Goal: Task Accomplishment & Management: Complete application form

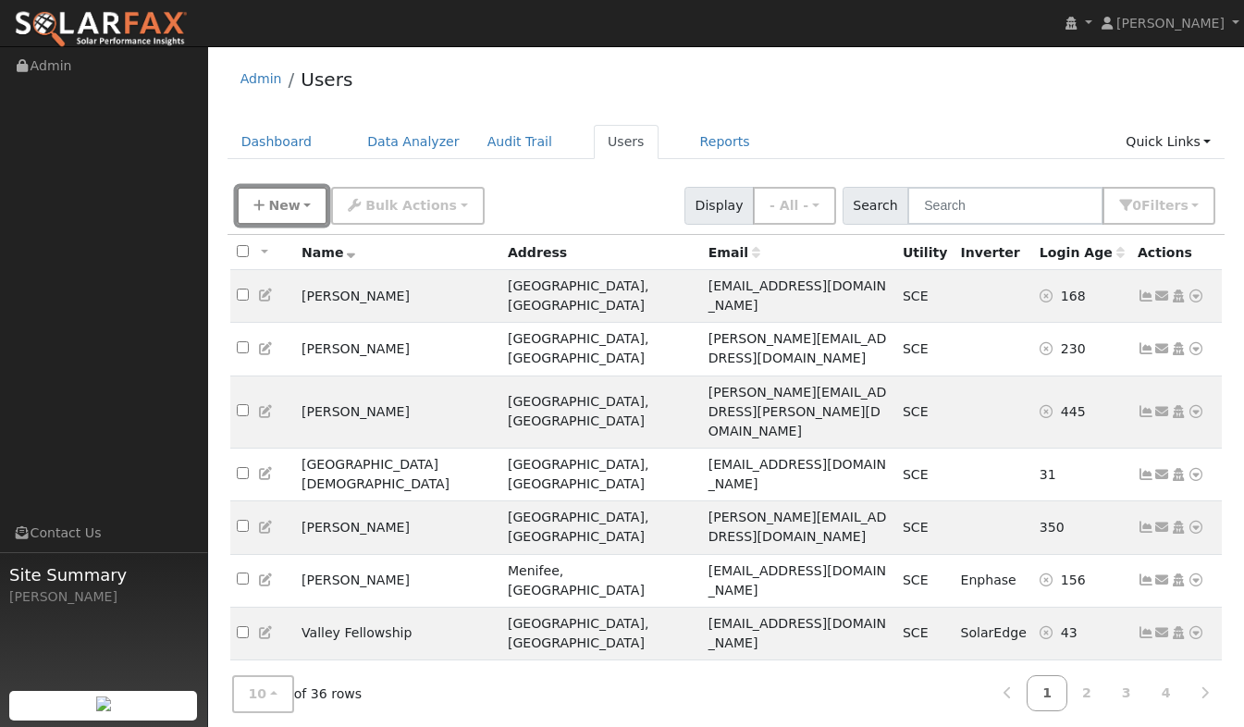
click at [277, 208] on span "New" at bounding box center [283, 205] width 31 height 15
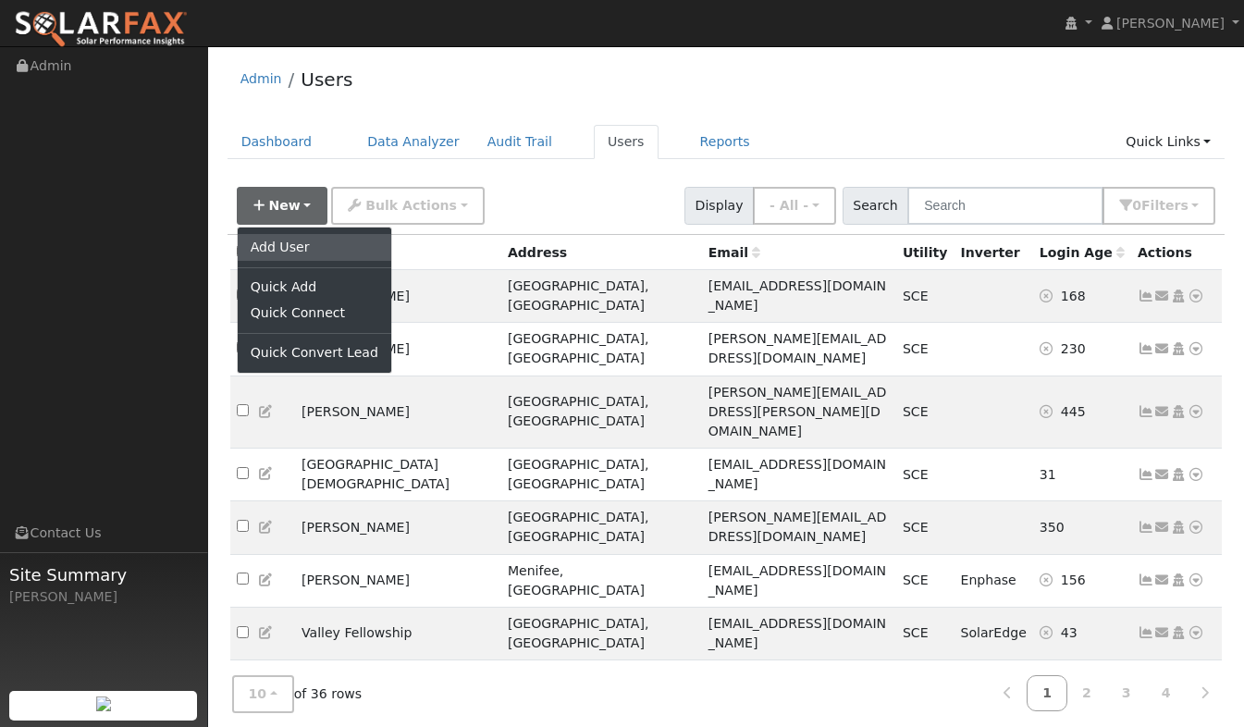
click at [275, 247] on link "Add User" at bounding box center [315, 247] width 154 height 26
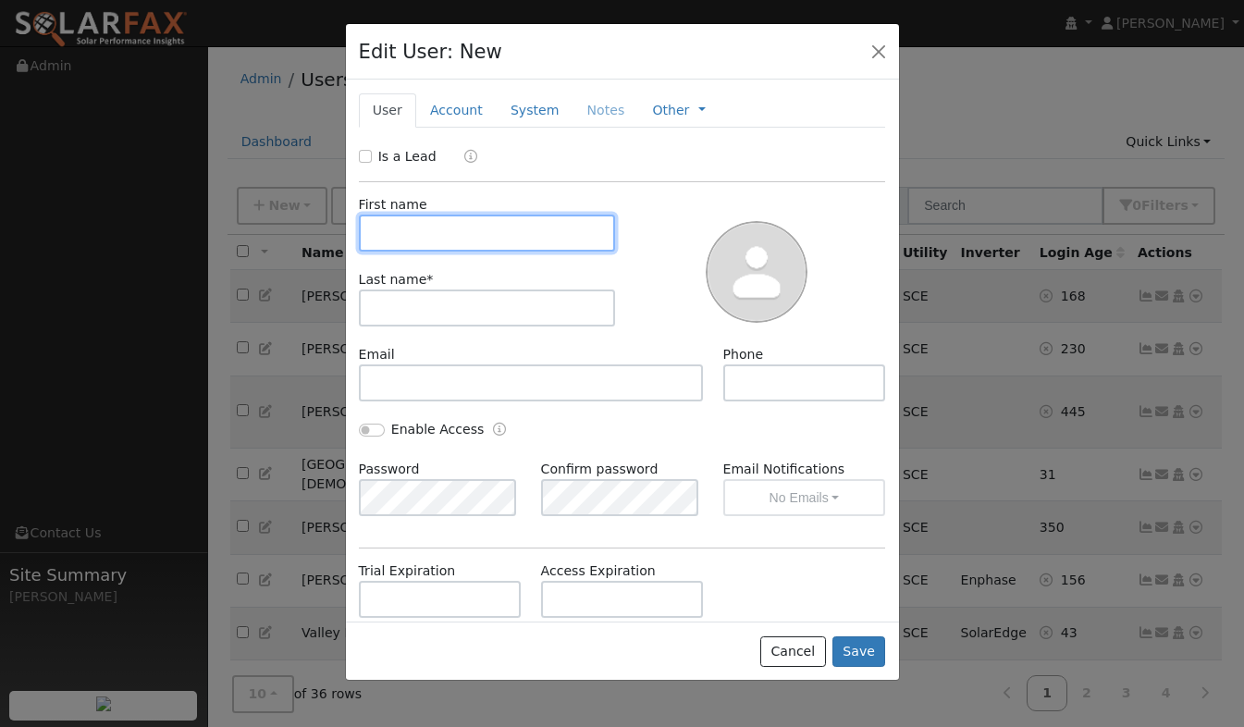
click at [433, 228] on input "text" at bounding box center [487, 233] width 257 height 37
type input "A"
type input "American"
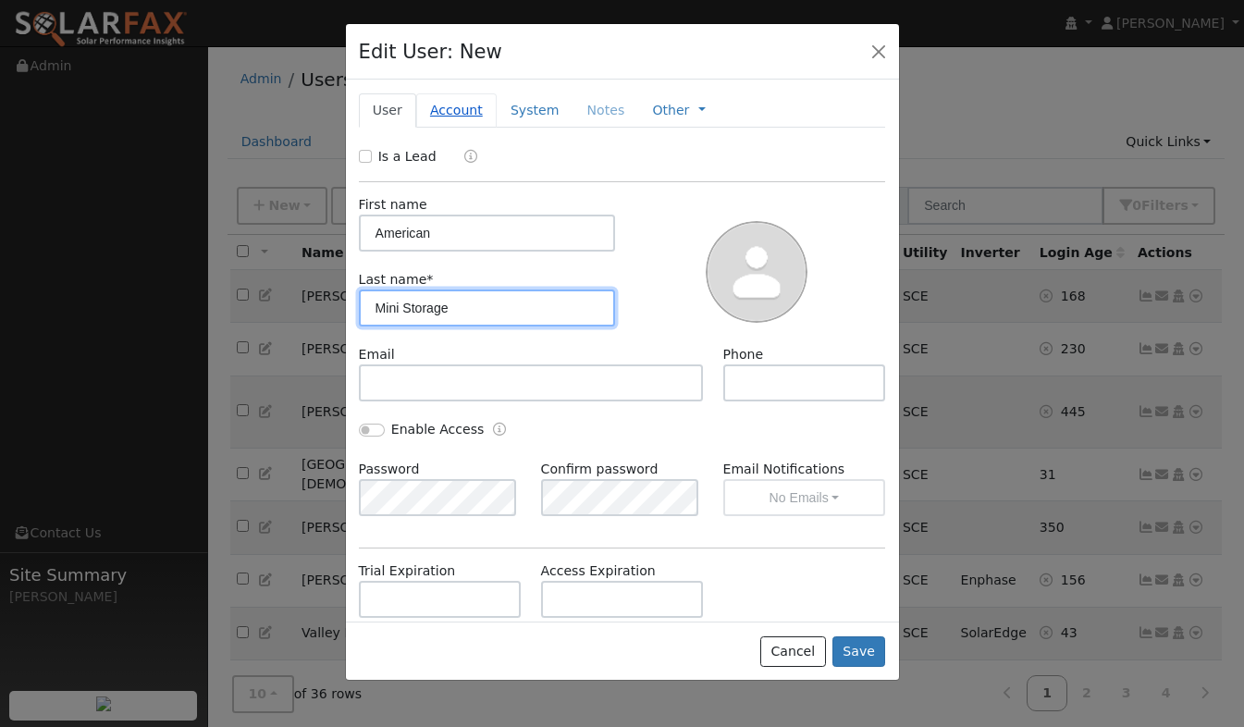
type input "Mini Storage"
click at [452, 104] on link "Account" at bounding box center [456, 110] width 80 height 34
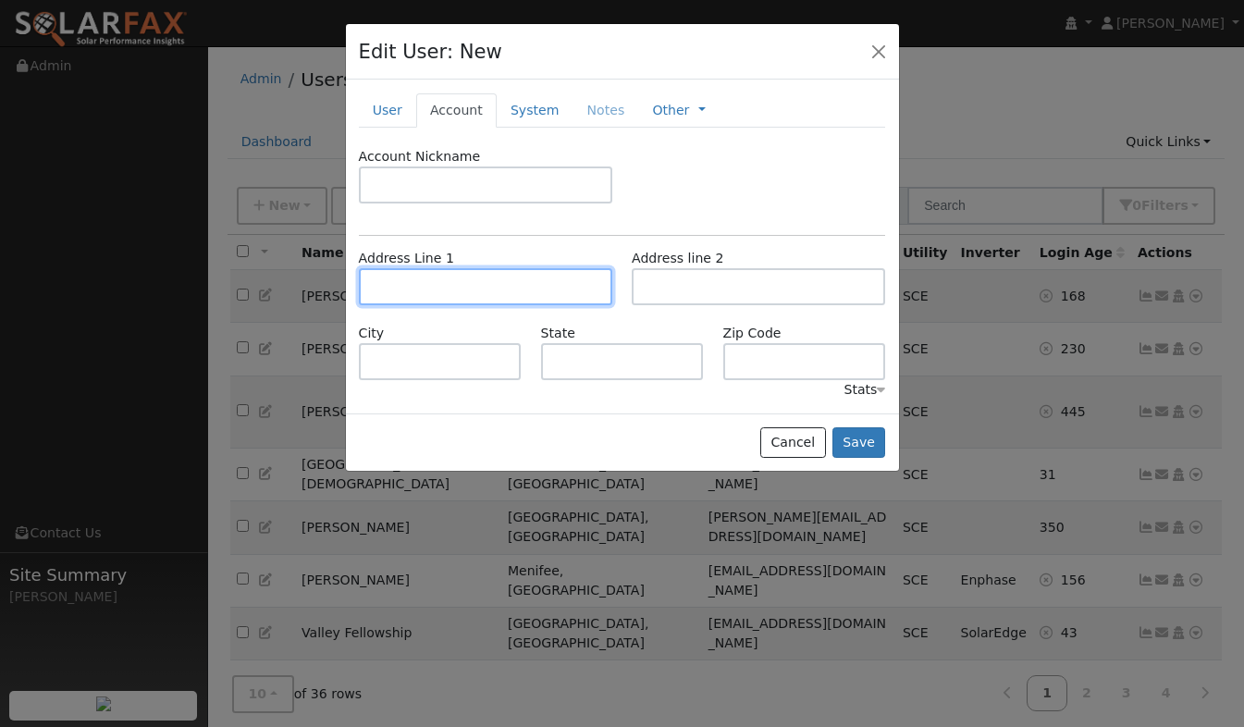
click at [416, 289] on input "text" at bounding box center [485, 286] width 253 height 37
type input "2"
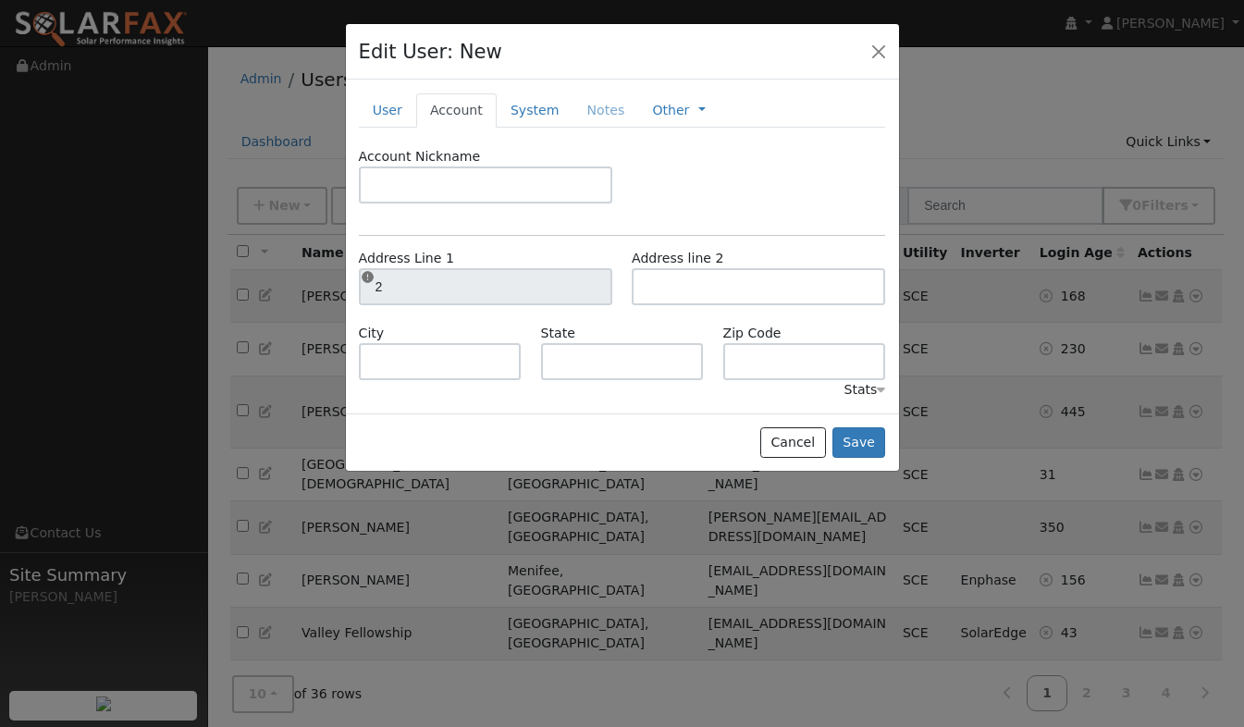
scroll to position [19, 0]
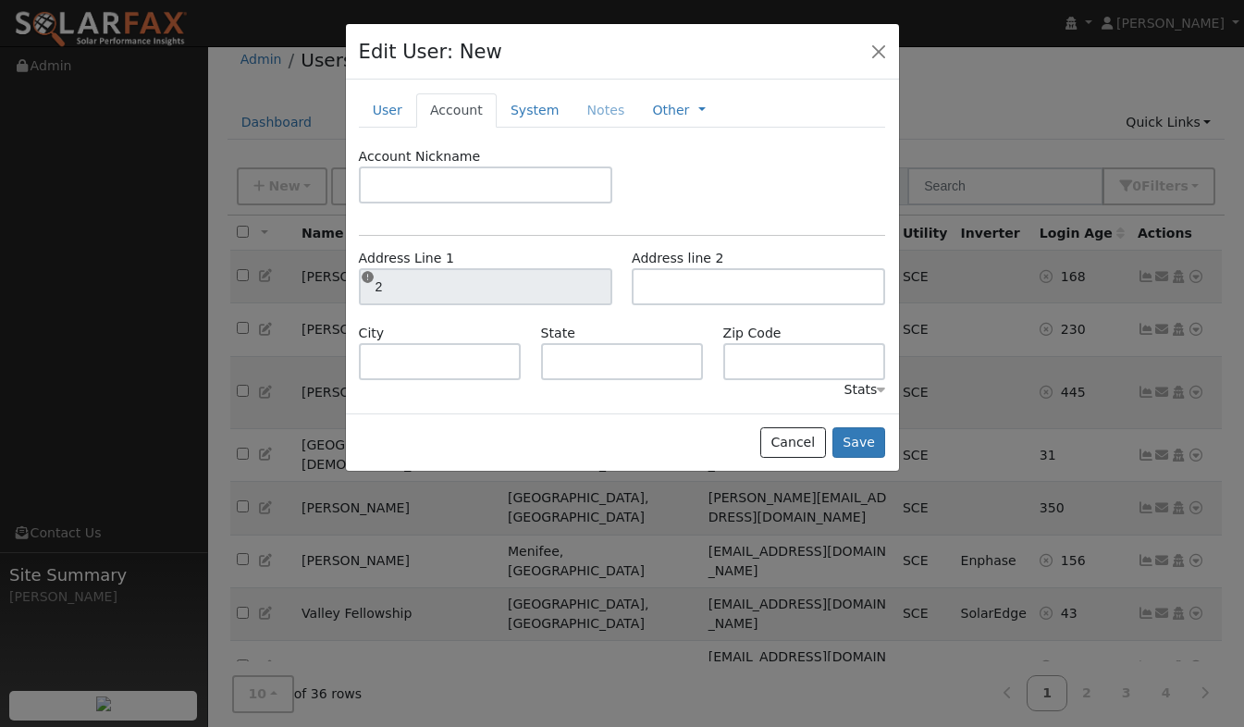
click at [777, 130] on div "New Account Nickname Cancel Create Are you sure you want to create new account …" at bounding box center [622, 246] width 553 height 333
click at [389, 106] on link "User" at bounding box center [387, 110] width 57 height 34
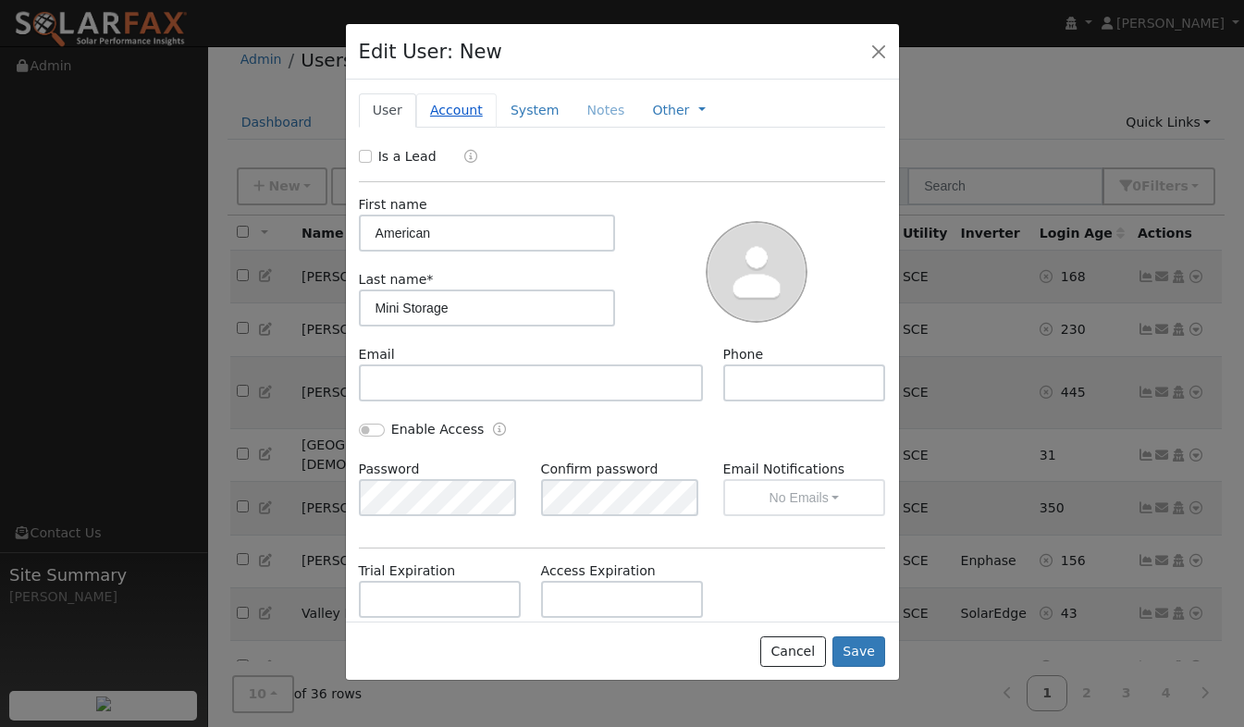
click at [439, 113] on link "Account" at bounding box center [456, 110] width 80 height 34
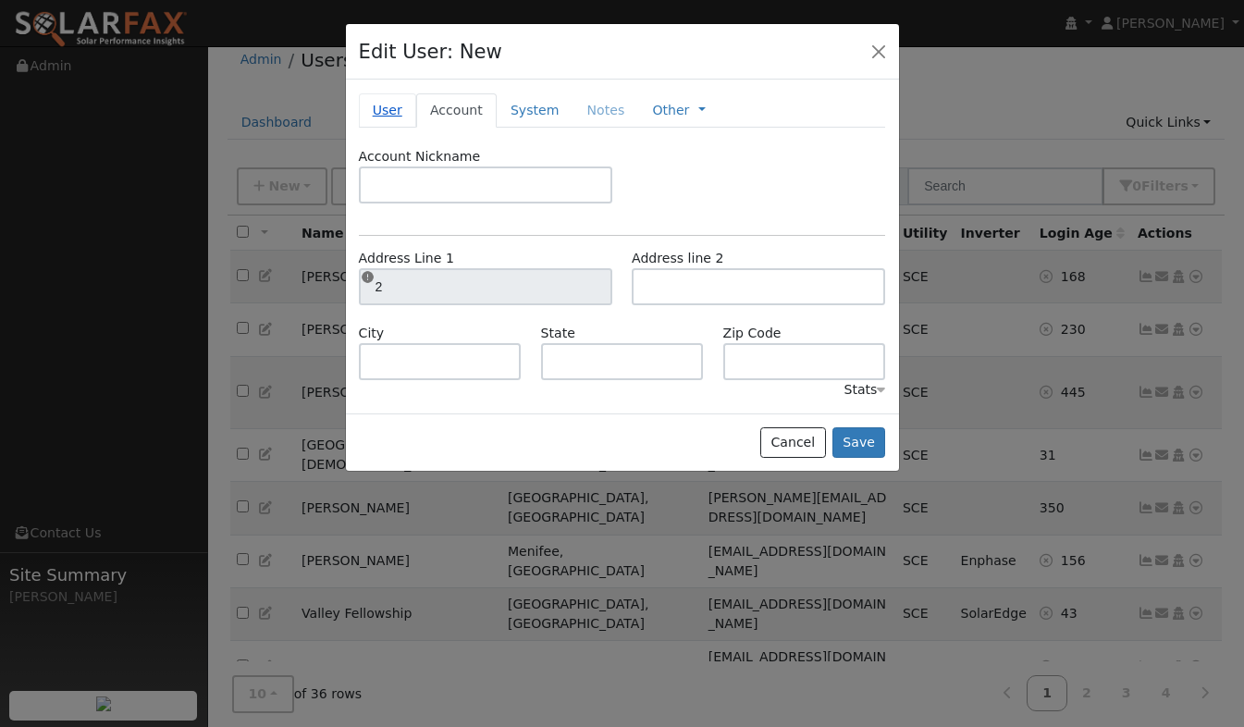
click at [399, 110] on link "User" at bounding box center [387, 110] width 57 height 34
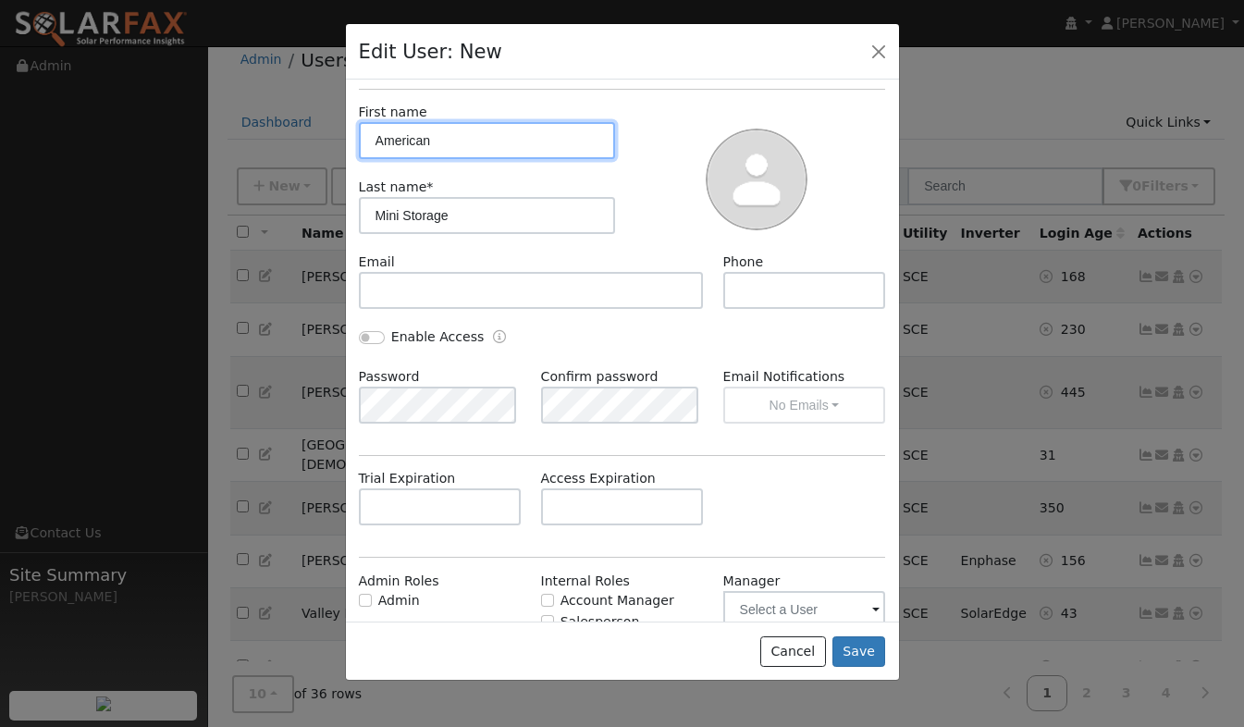
scroll to position [0, 0]
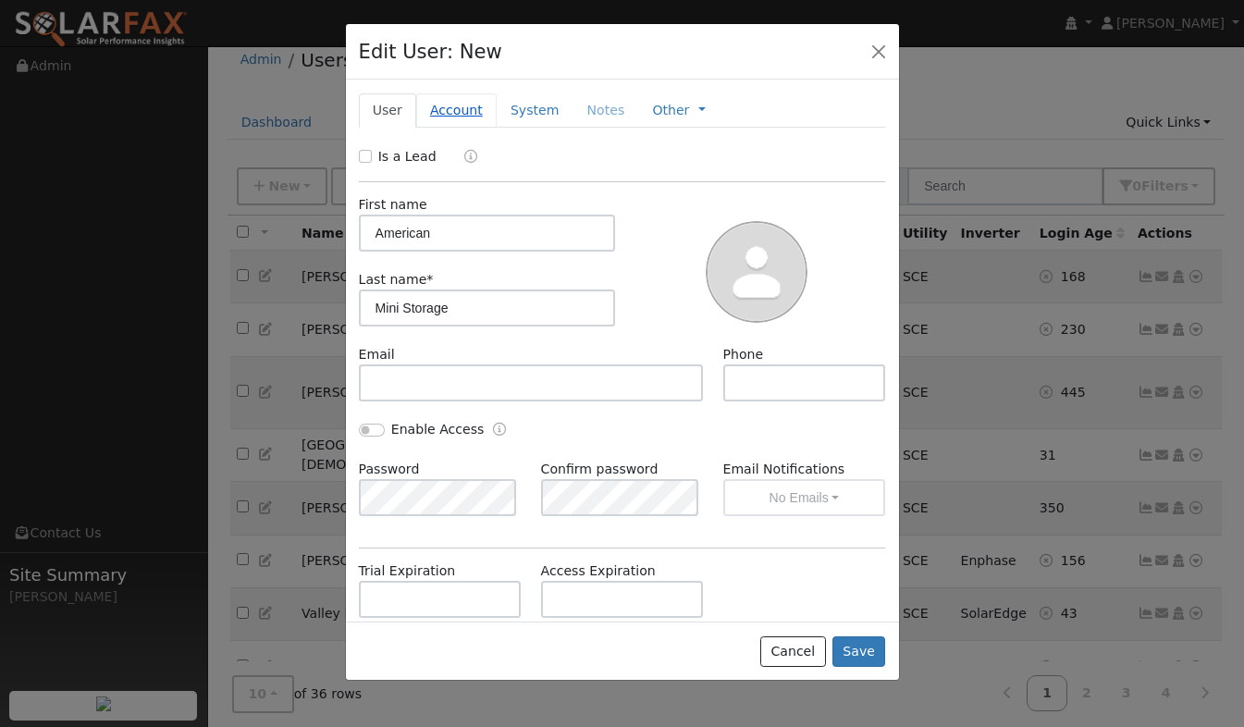
click at [462, 112] on link "Account" at bounding box center [456, 110] width 80 height 34
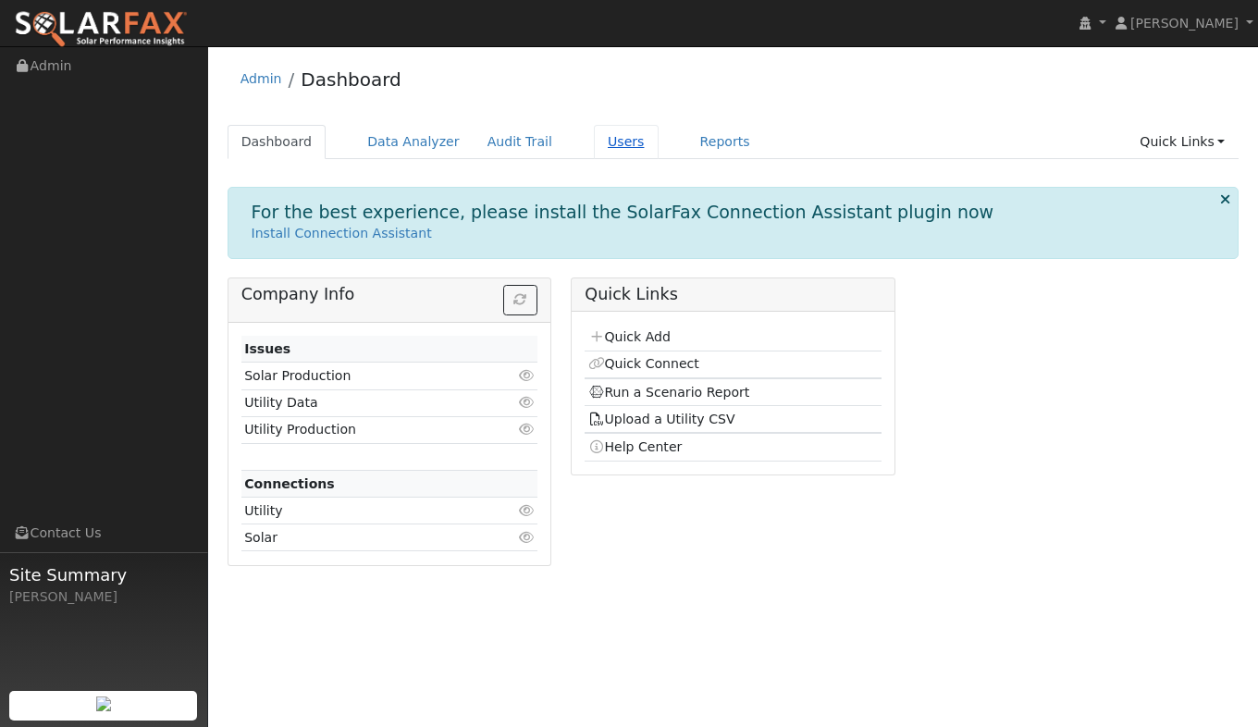
click at [594, 150] on link "Users" at bounding box center [626, 142] width 65 height 34
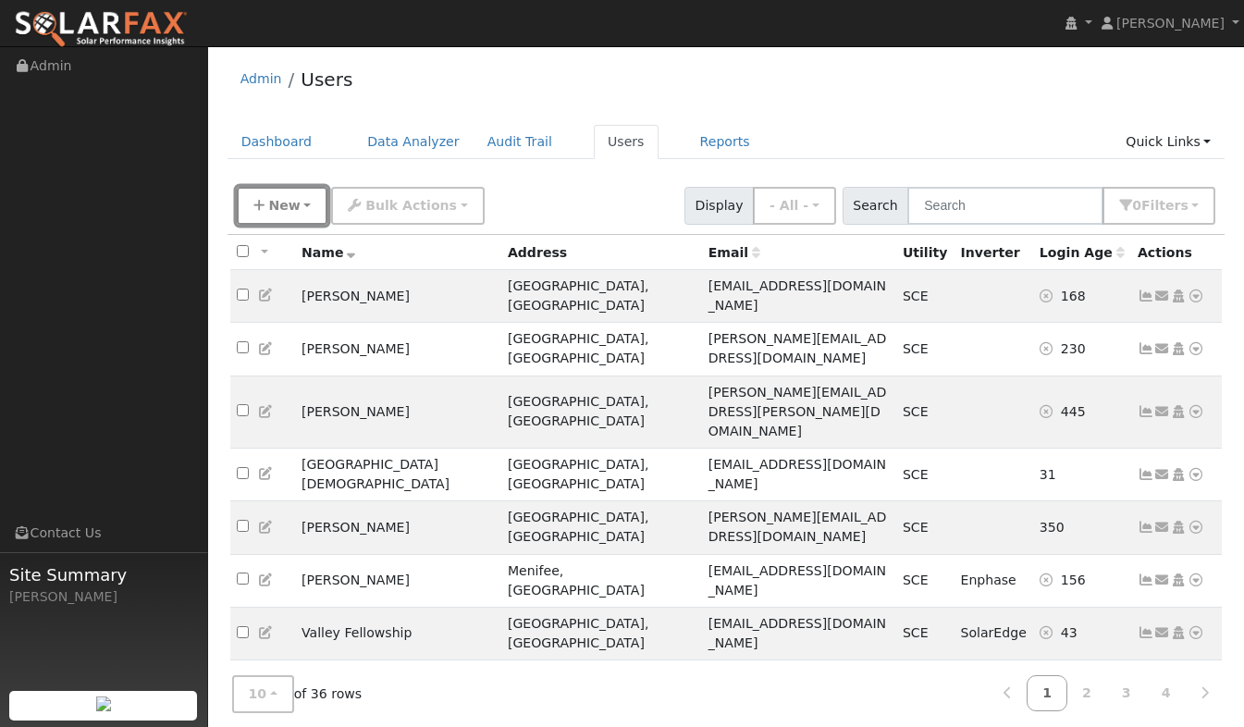
click at [249, 203] on button "New" at bounding box center [283, 206] width 92 height 38
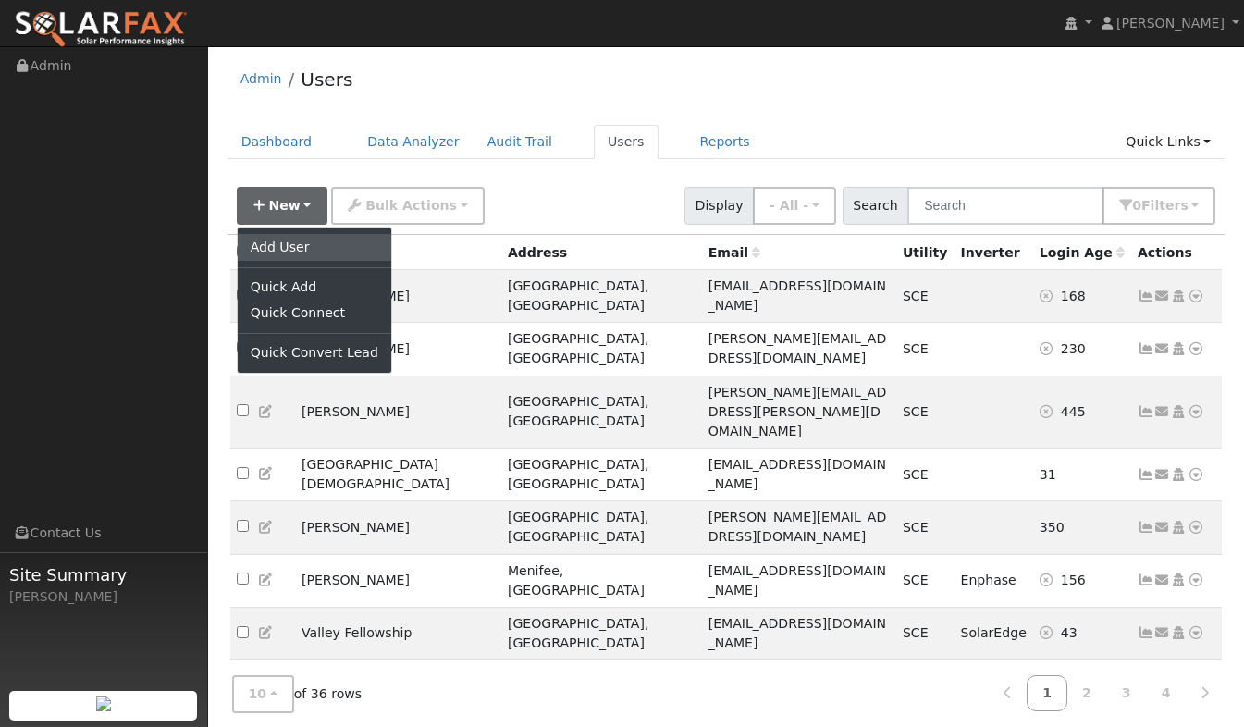
click at [252, 239] on link "Add User" at bounding box center [315, 247] width 154 height 26
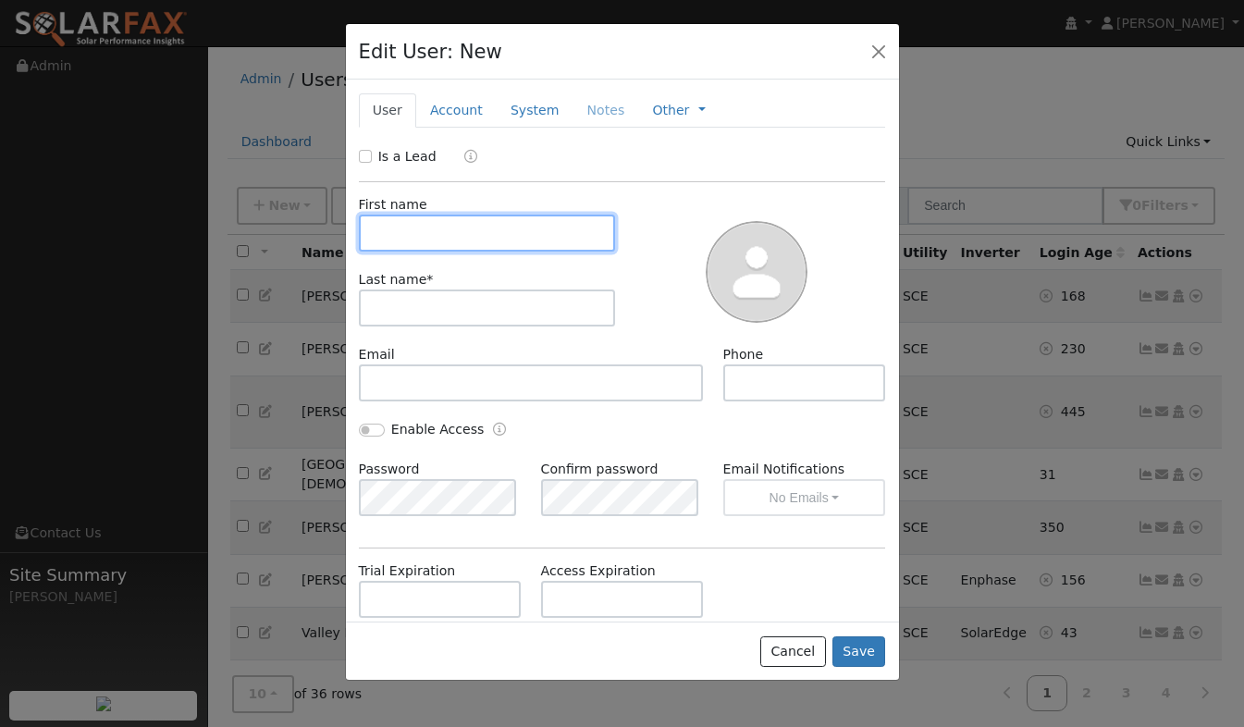
click at [396, 228] on input "text" at bounding box center [487, 233] width 257 height 37
type input "American"
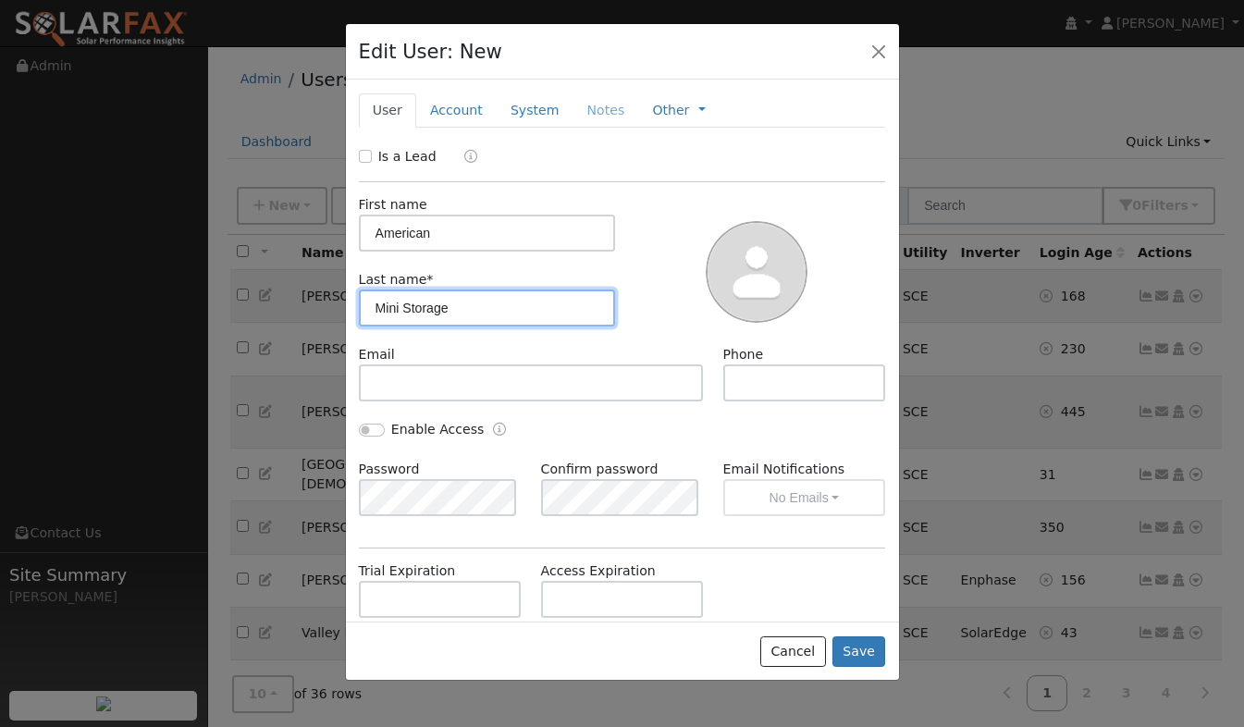
type input "Mini Storage"
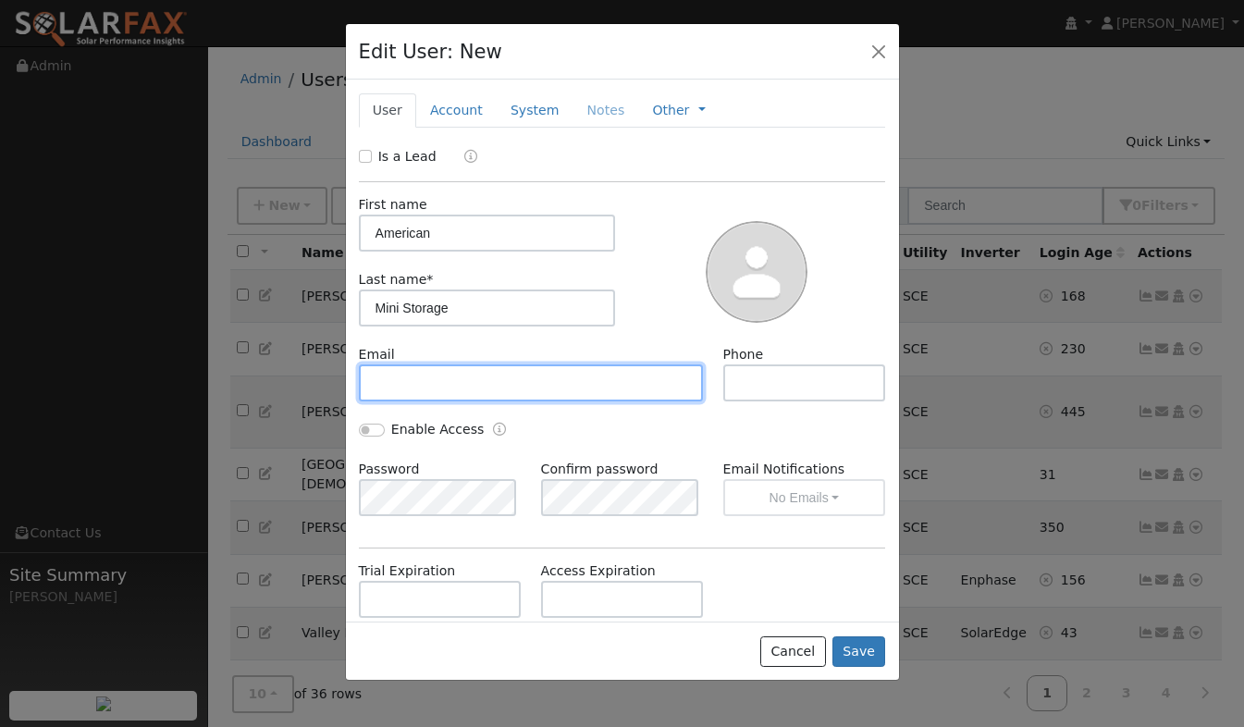
click at [394, 381] on input "text" at bounding box center [531, 382] width 345 height 37
paste input "siannotti@fellcapital.com"
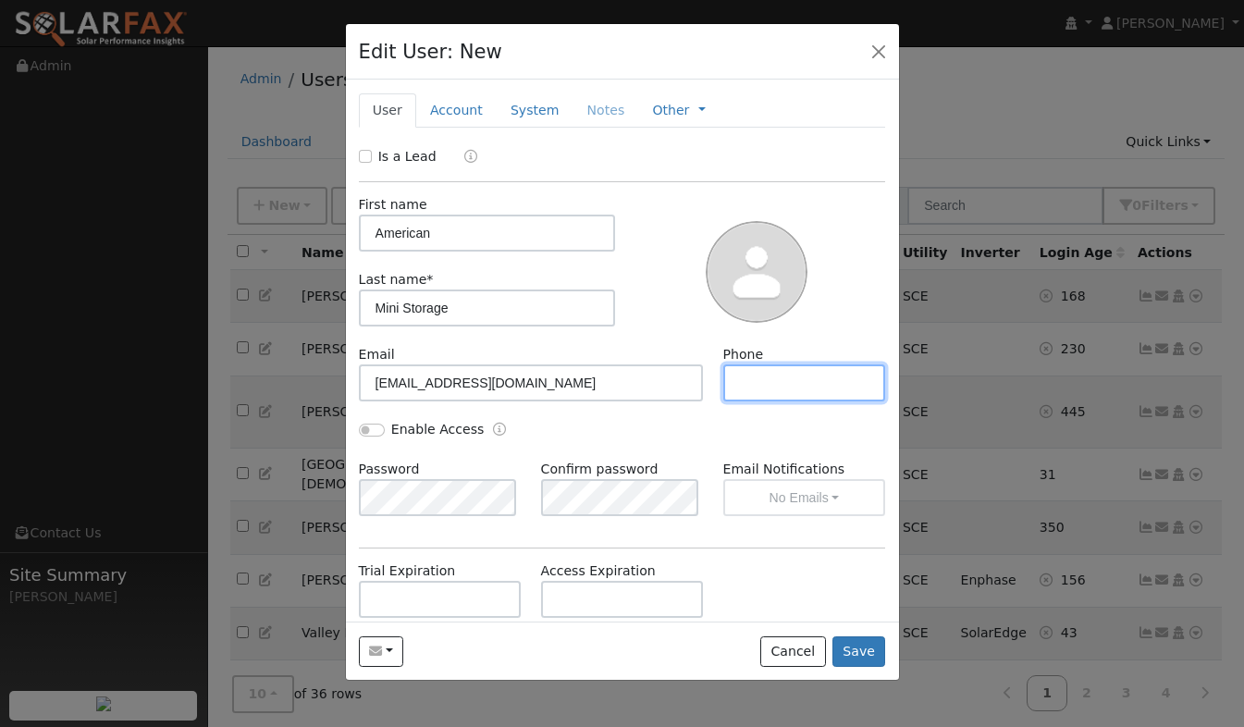
click at [739, 381] on input "text" at bounding box center [804, 382] width 163 height 37
click at [875, 659] on button "Save" at bounding box center [859, 651] width 54 height 31
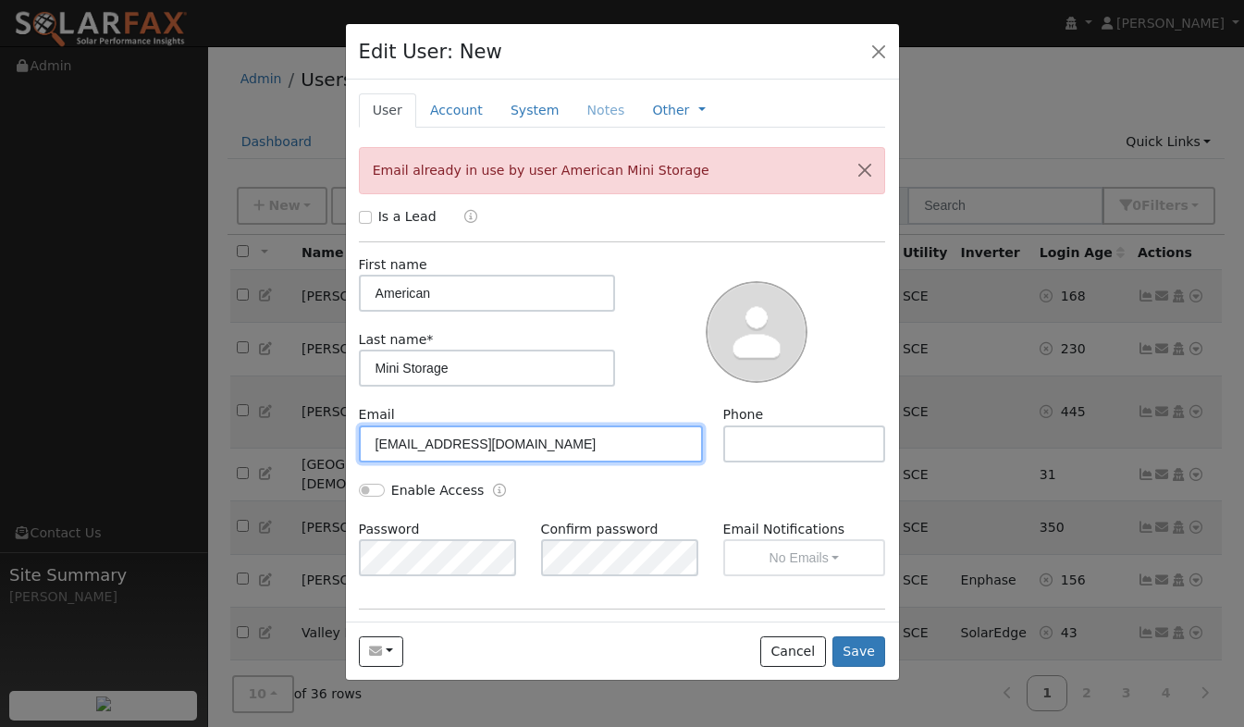
click at [421, 443] on input "siannotti@fellcapital.com" at bounding box center [531, 443] width 345 height 37
type input "siannotti+2@fellcapital.com"
click at [642, 652] on div "Send Email... Cancel Save" at bounding box center [622, 651] width 553 height 58
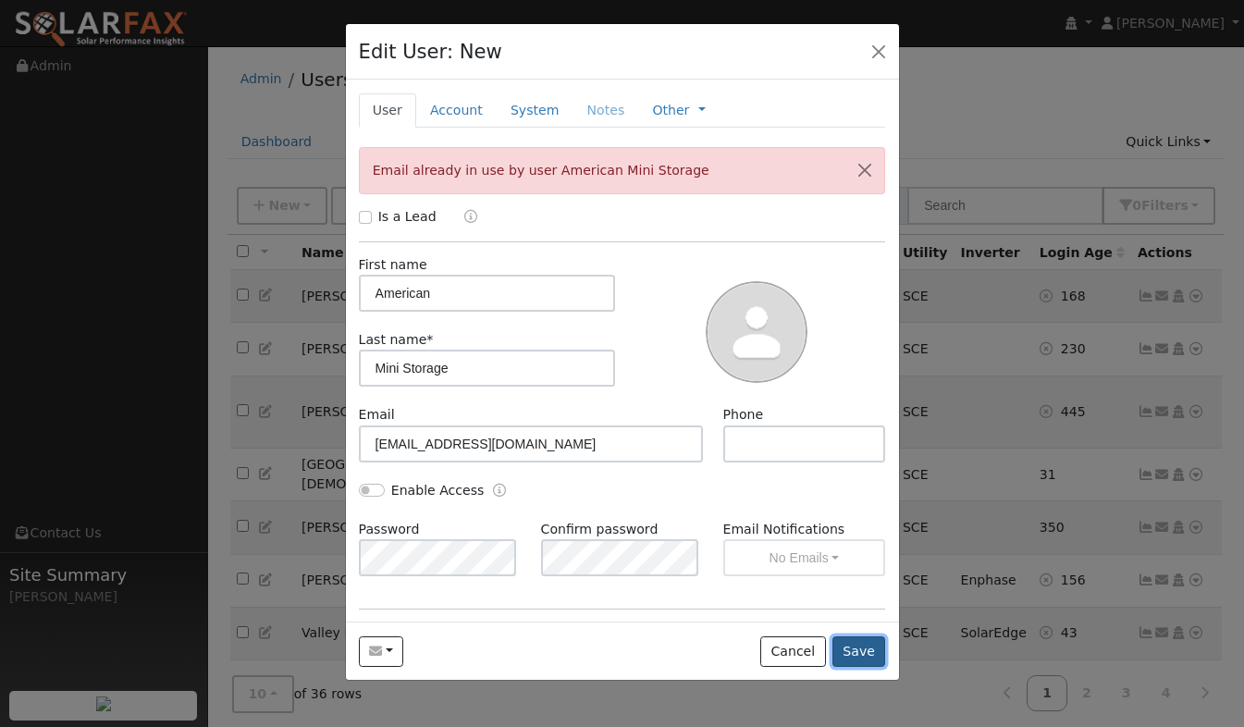
click at [856, 645] on button "Save" at bounding box center [859, 651] width 54 height 31
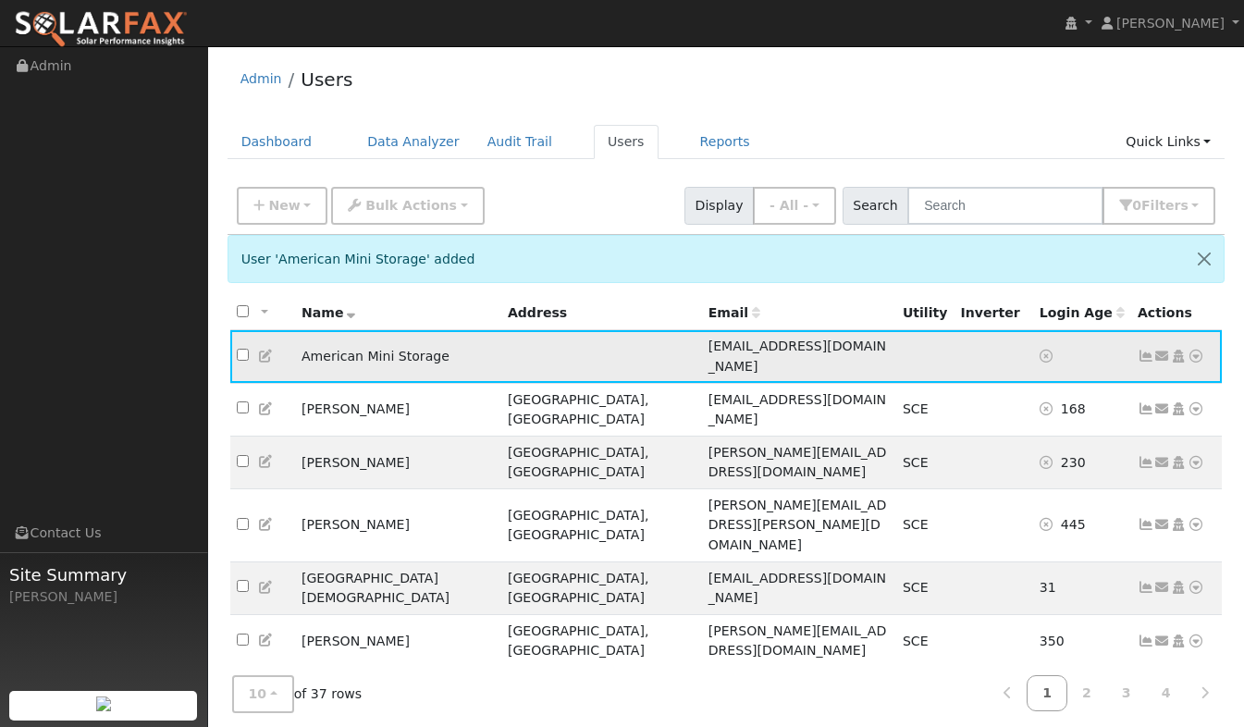
click at [1147, 350] on icon at bounding box center [1146, 356] width 17 height 13
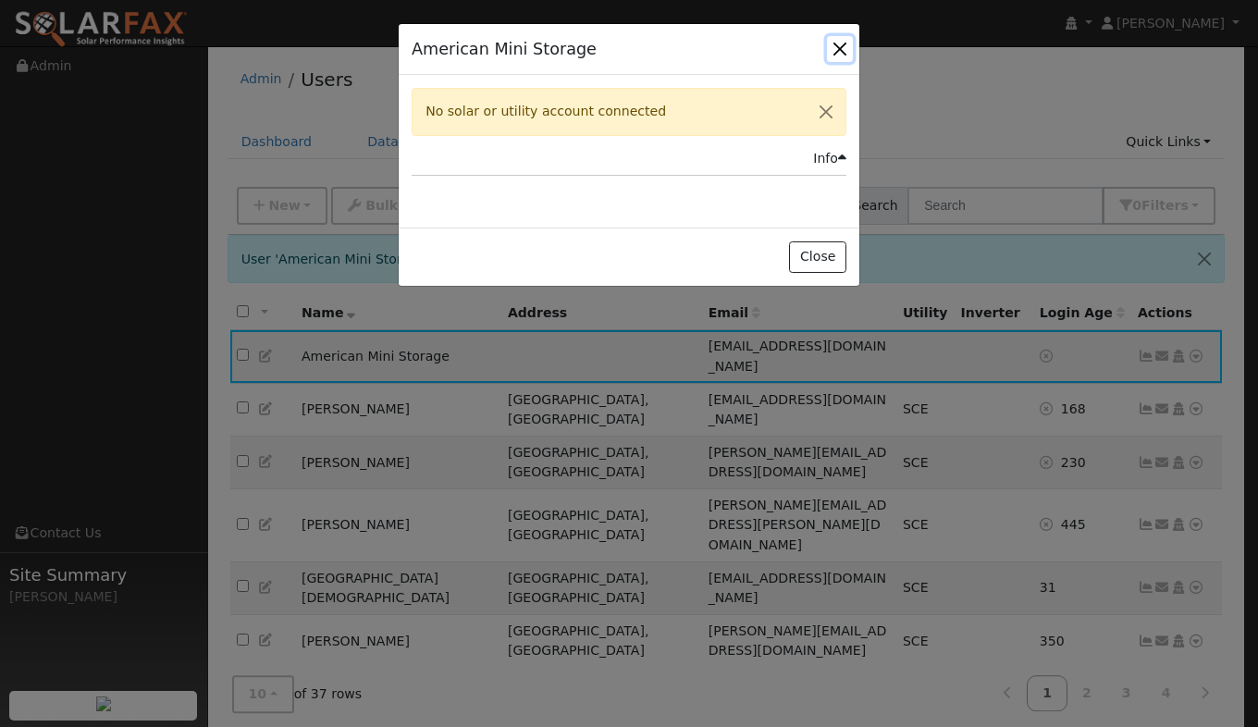
click at [844, 51] on button "button" at bounding box center [840, 49] width 26 height 26
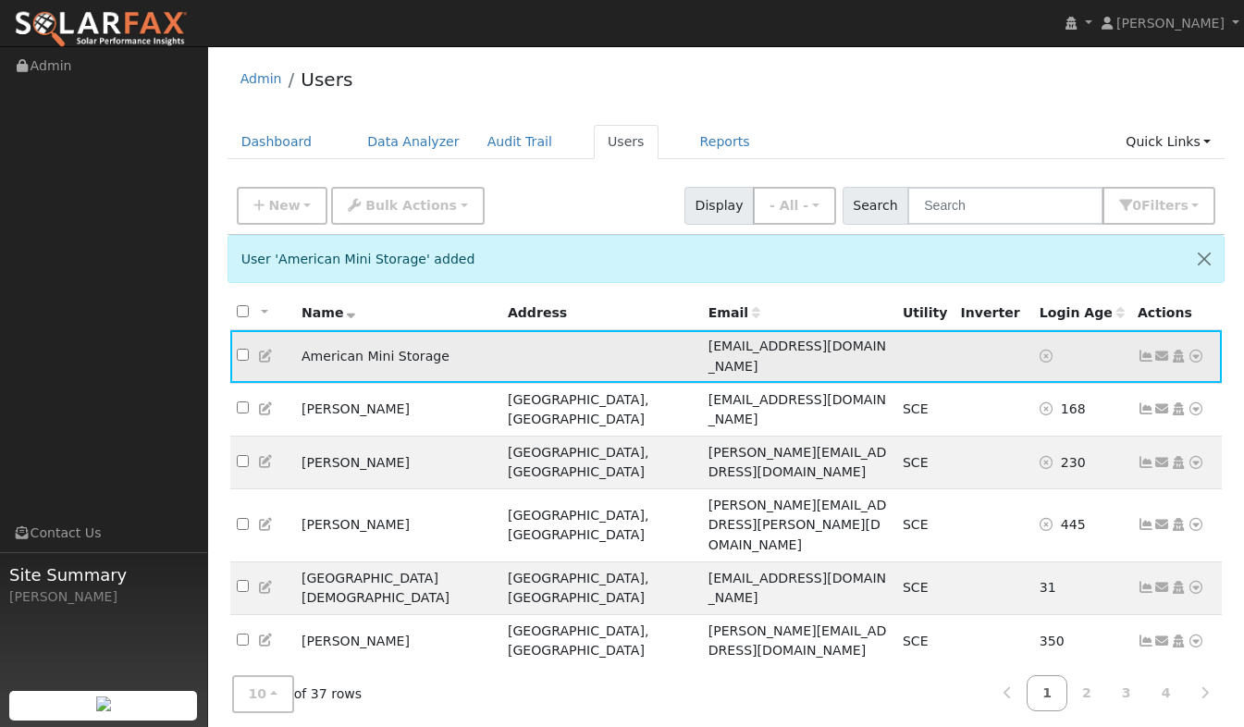
click at [1161, 350] on icon at bounding box center [1162, 356] width 17 height 13
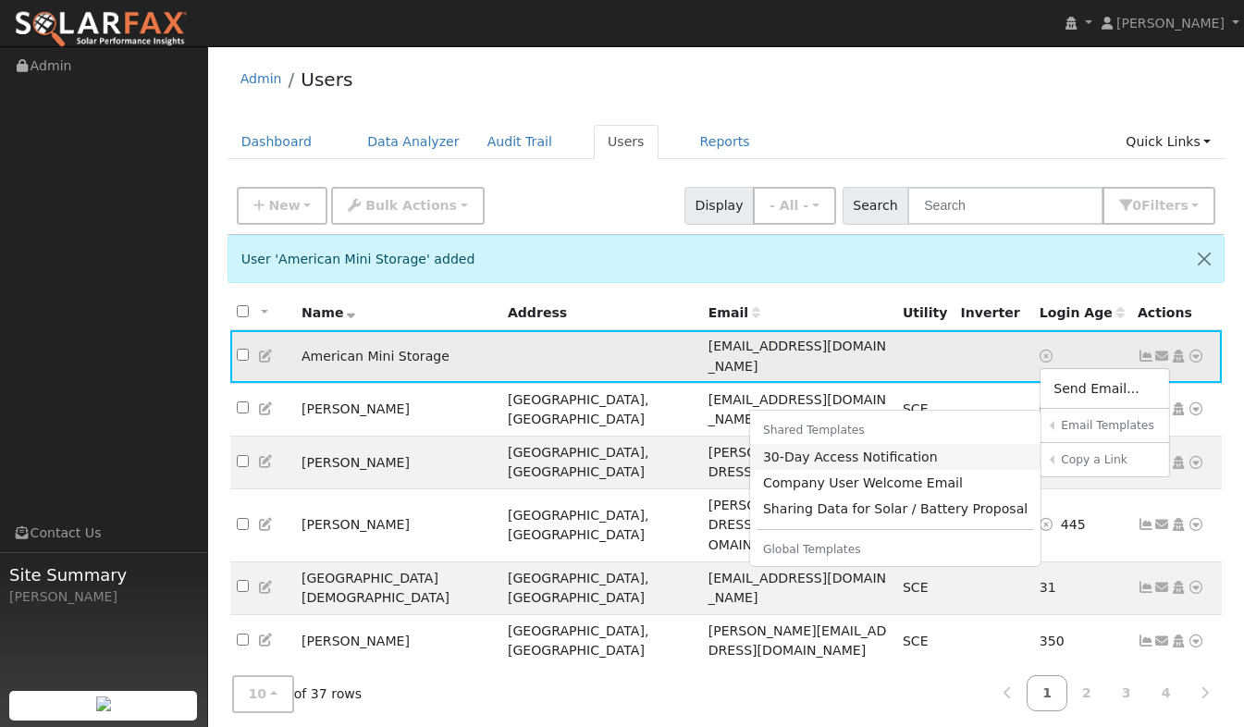
click at [948, 456] on link "30-Day Access Notification" at bounding box center [895, 457] width 291 height 26
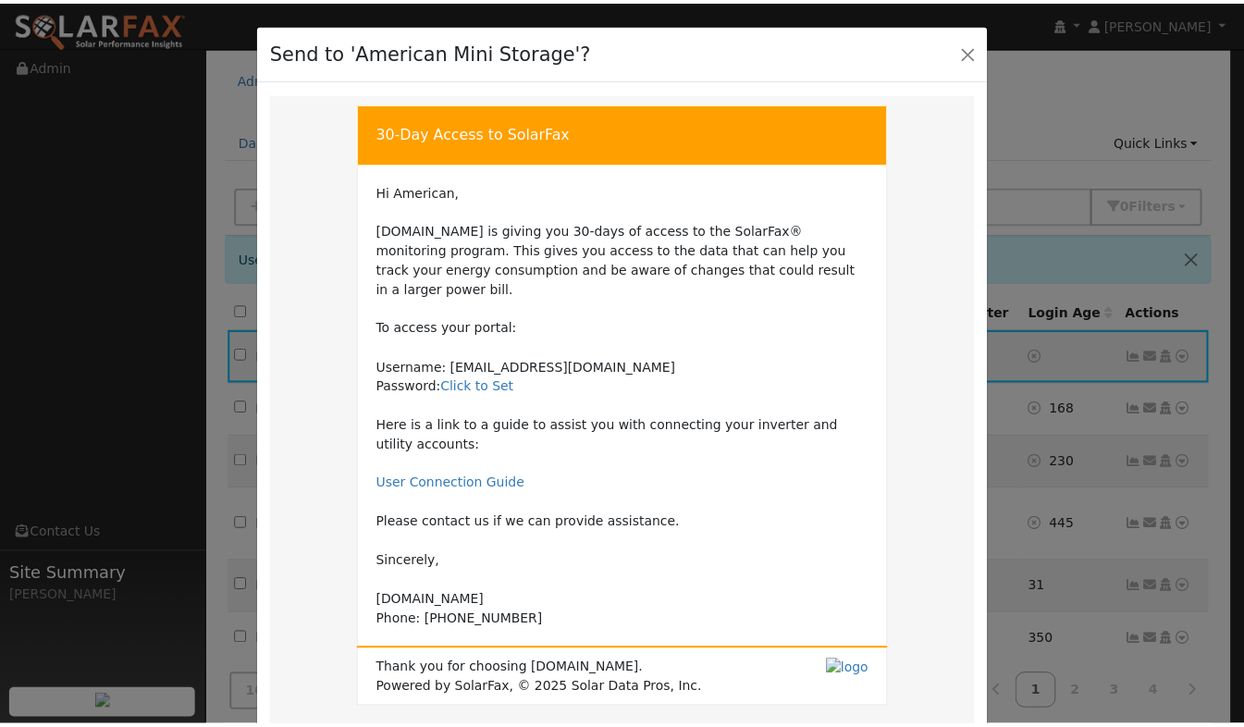
scroll to position [140, 0]
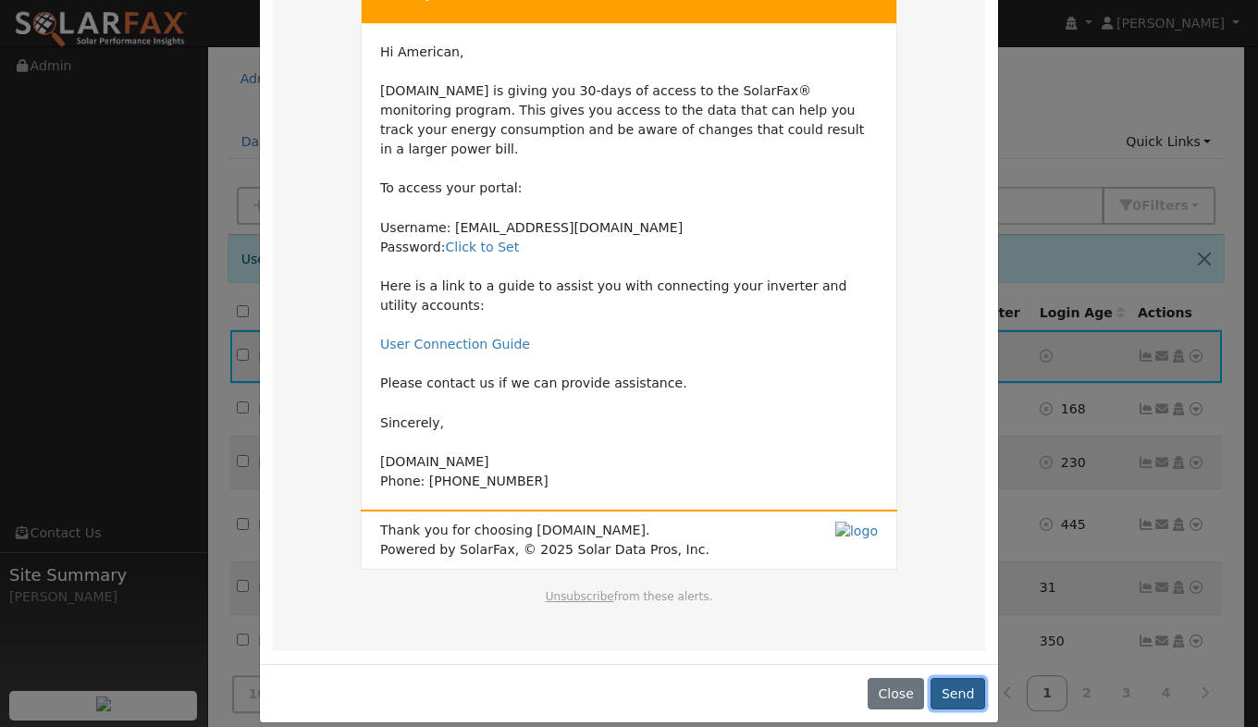
click at [976, 681] on button "Send" at bounding box center [957, 693] width 55 height 31
